Goal: Task Accomplishment & Management: Complete application form

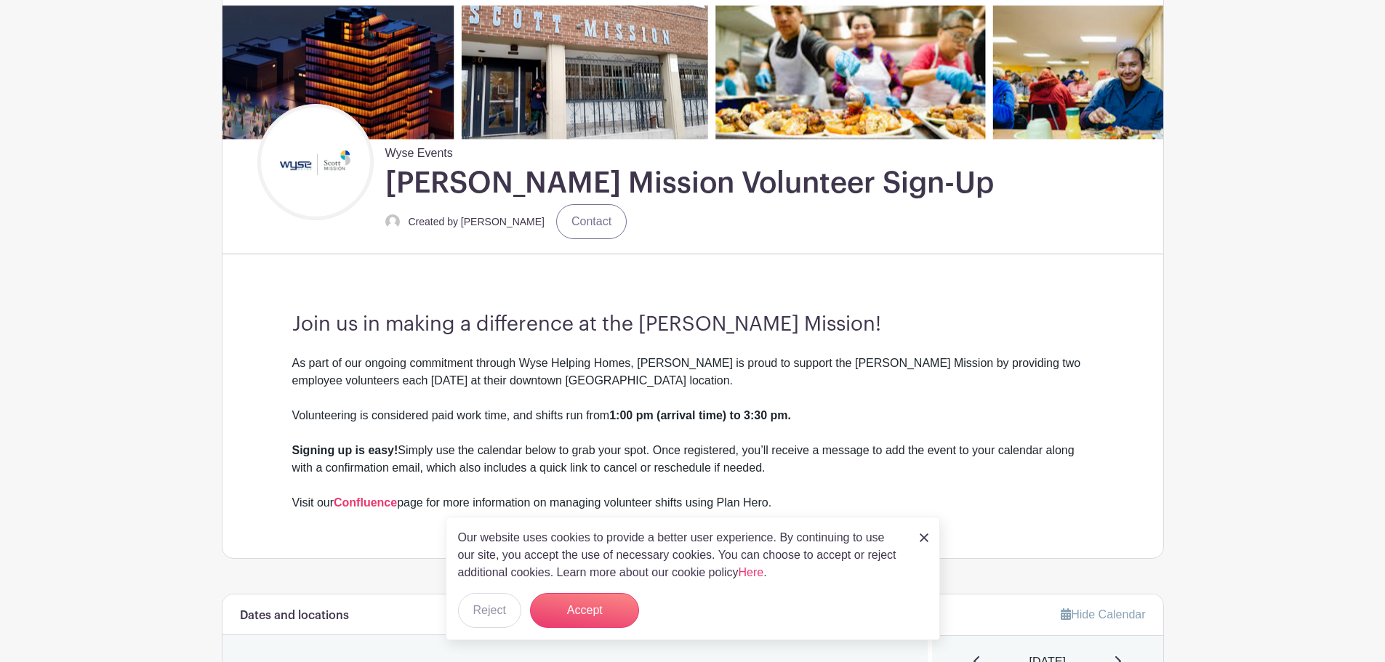
scroll to position [363, 0]
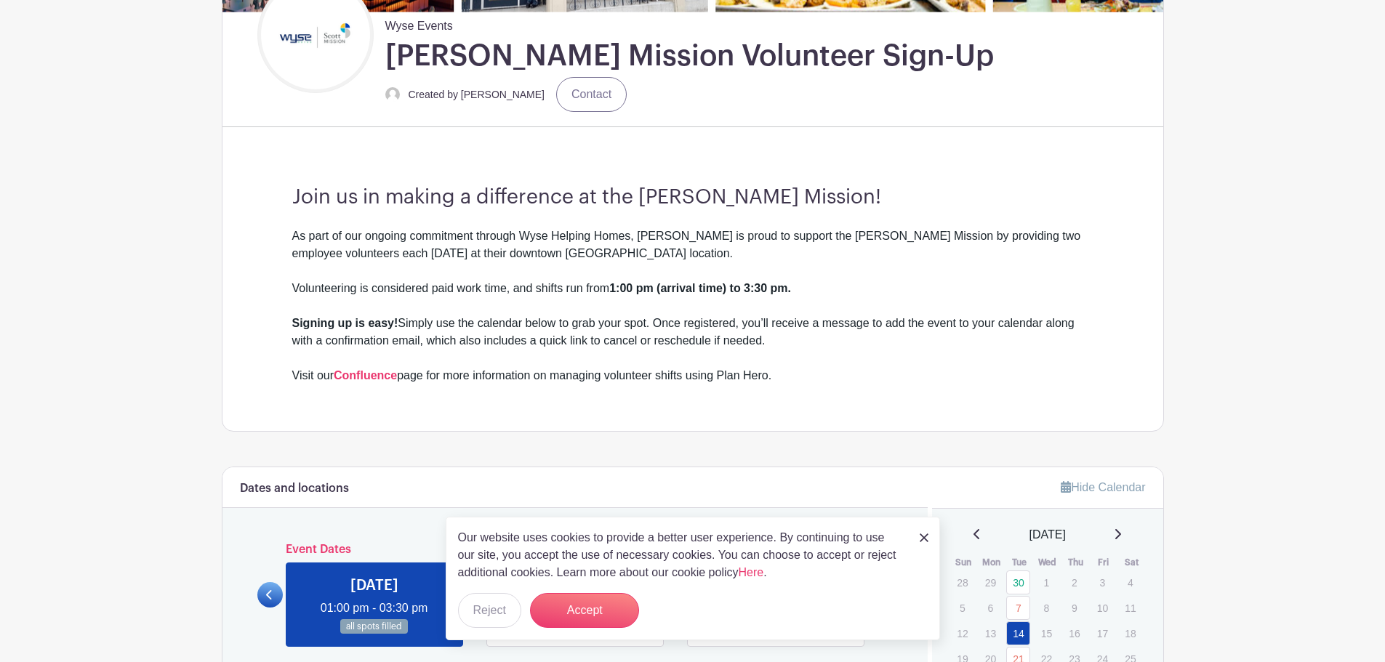
click at [919, 538] on img at bounding box center [923, 538] width 9 height 9
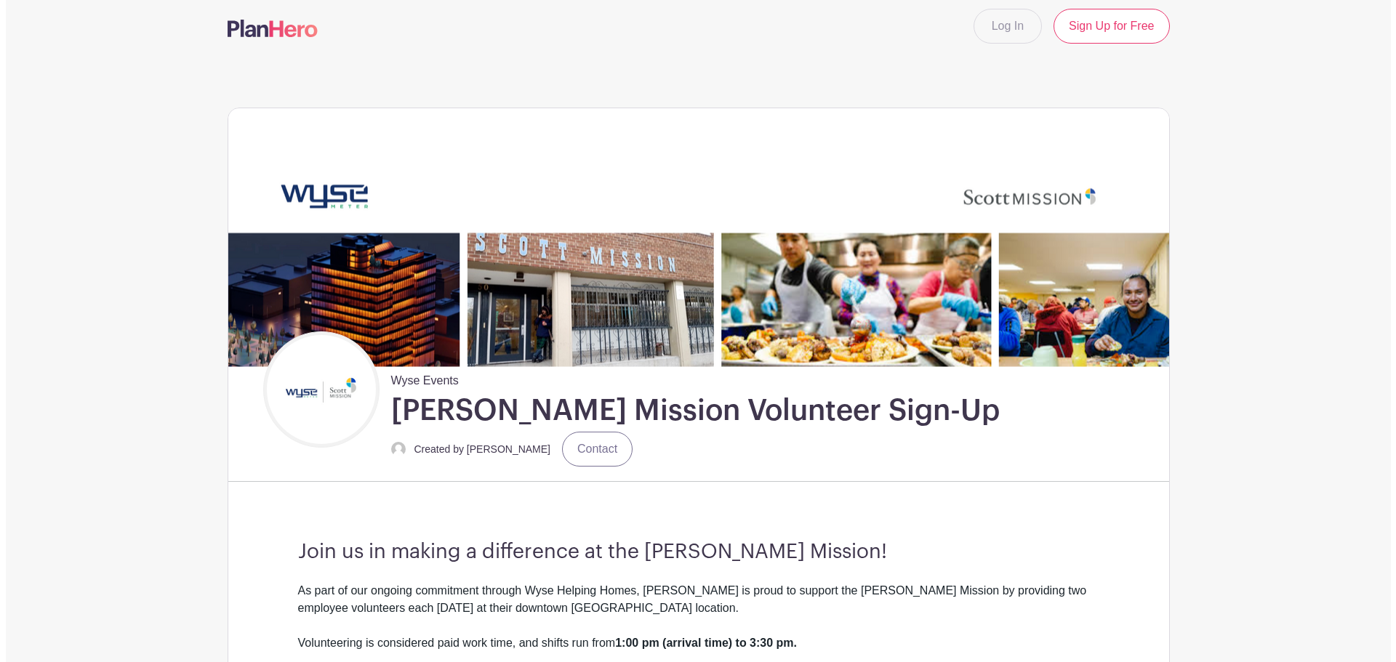
scroll to position [0, 0]
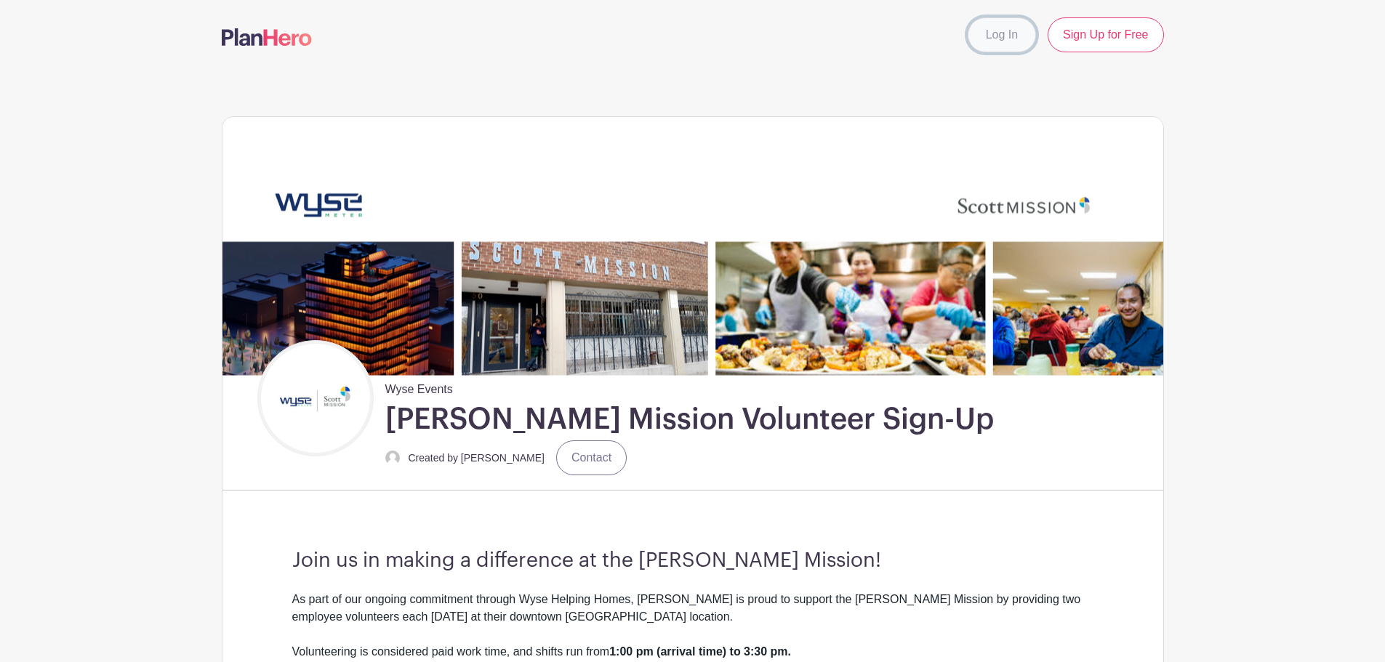
click at [1005, 38] on link "Log In" at bounding box center [1001, 34] width 68 height 35
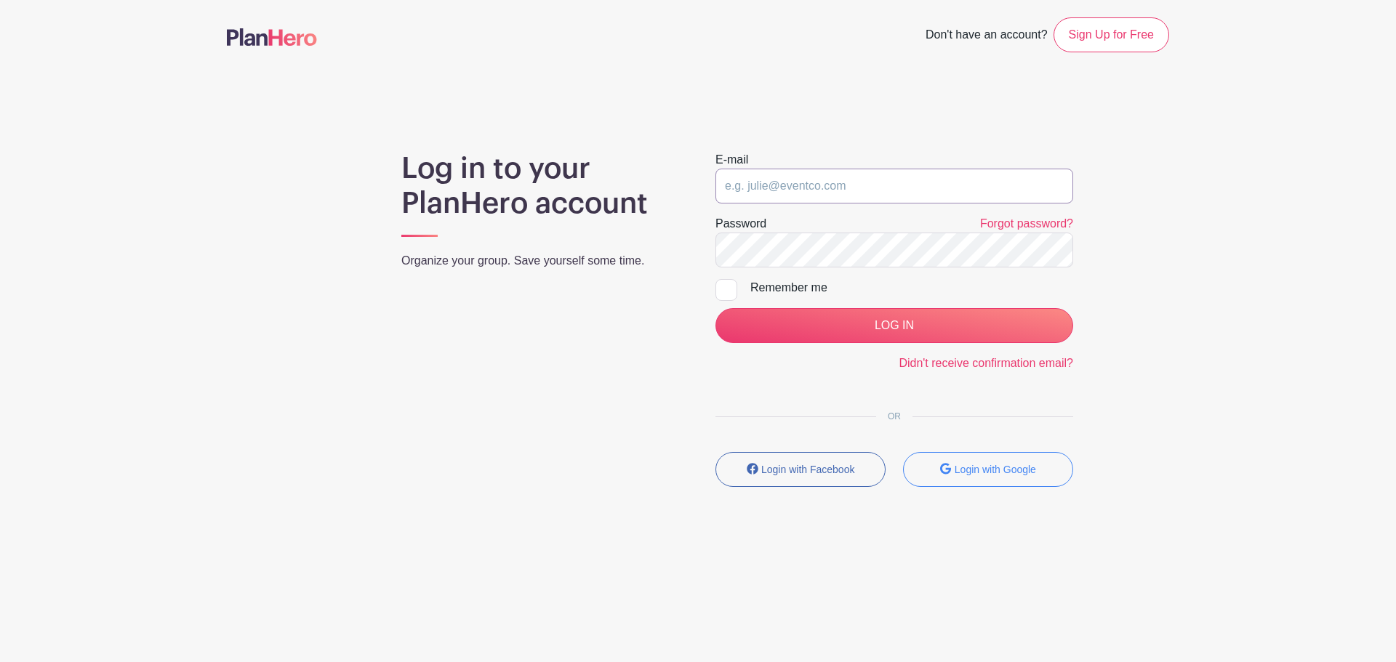
type input "[EMAIL_ADDRESS][DOMAIN_NAME]"
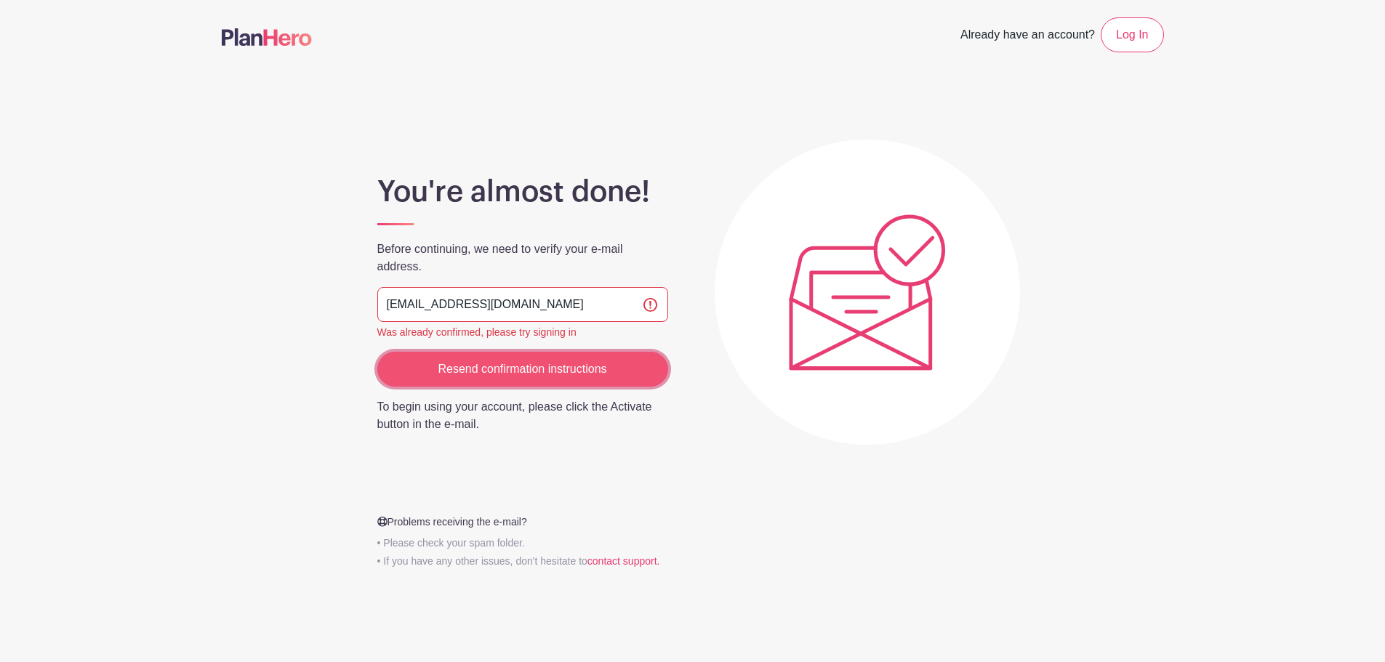
click at [640, 355] on input "Resend confirmation instructions" at bounding box center [522, 369] width 291 height 35
click at [451, 374] on input "Resend confirmation instructions" at bounding box center [522, 369] width 291 height 35
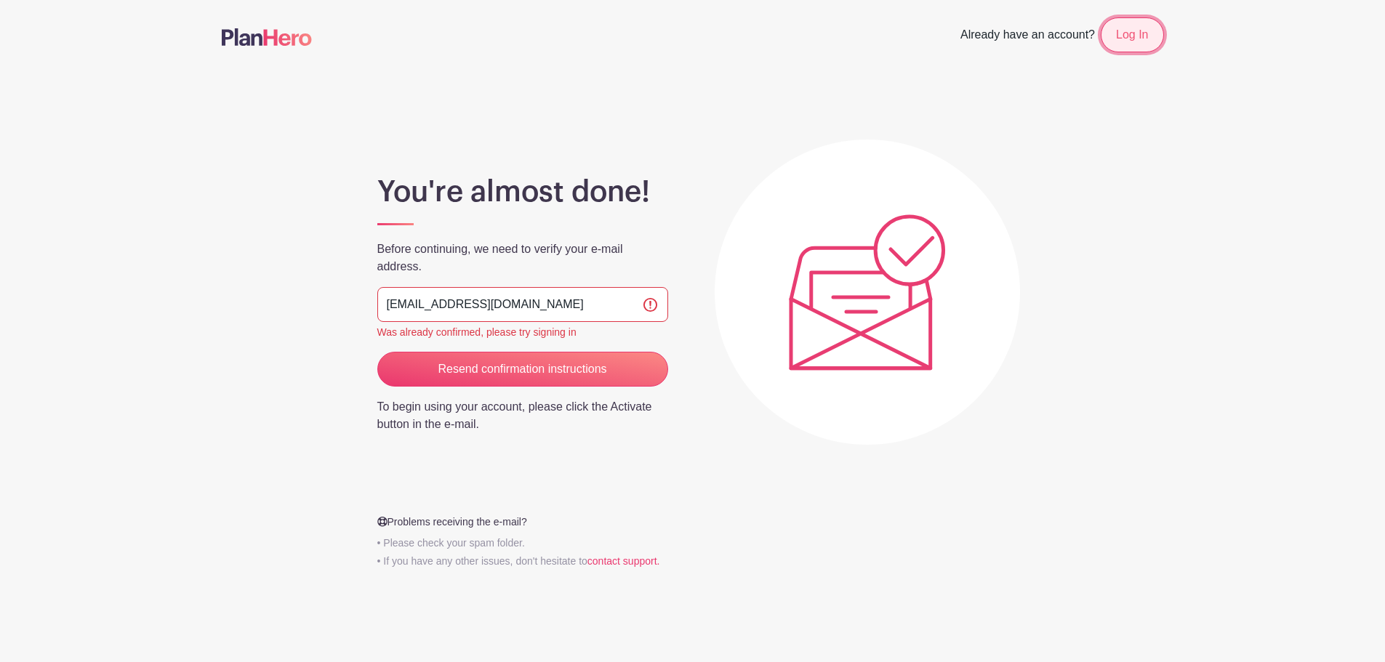
click at [1124, 37] on link "Log In" at bounding box center [1131, 34] width 63 height 35
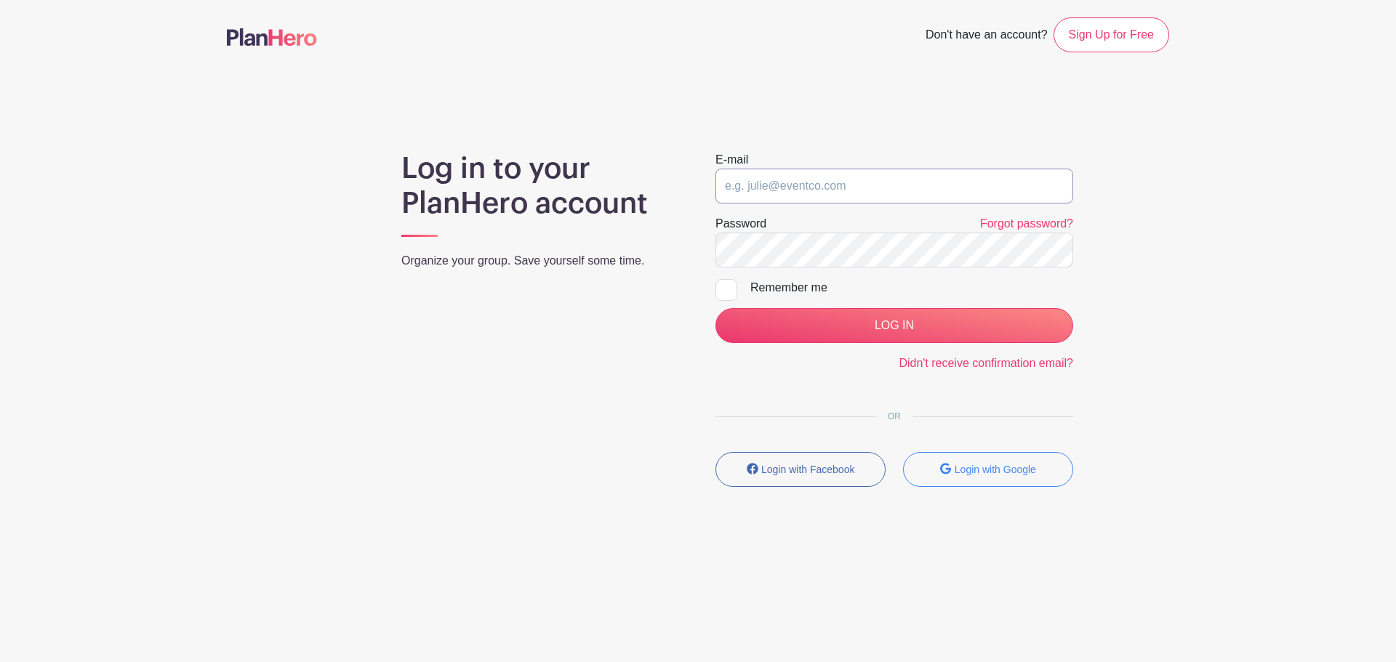
type input "[EMAIL_ADDRESS][DOMAIN_NAME]"
